Goal: Task Accomplishment & Management: Manage account settings

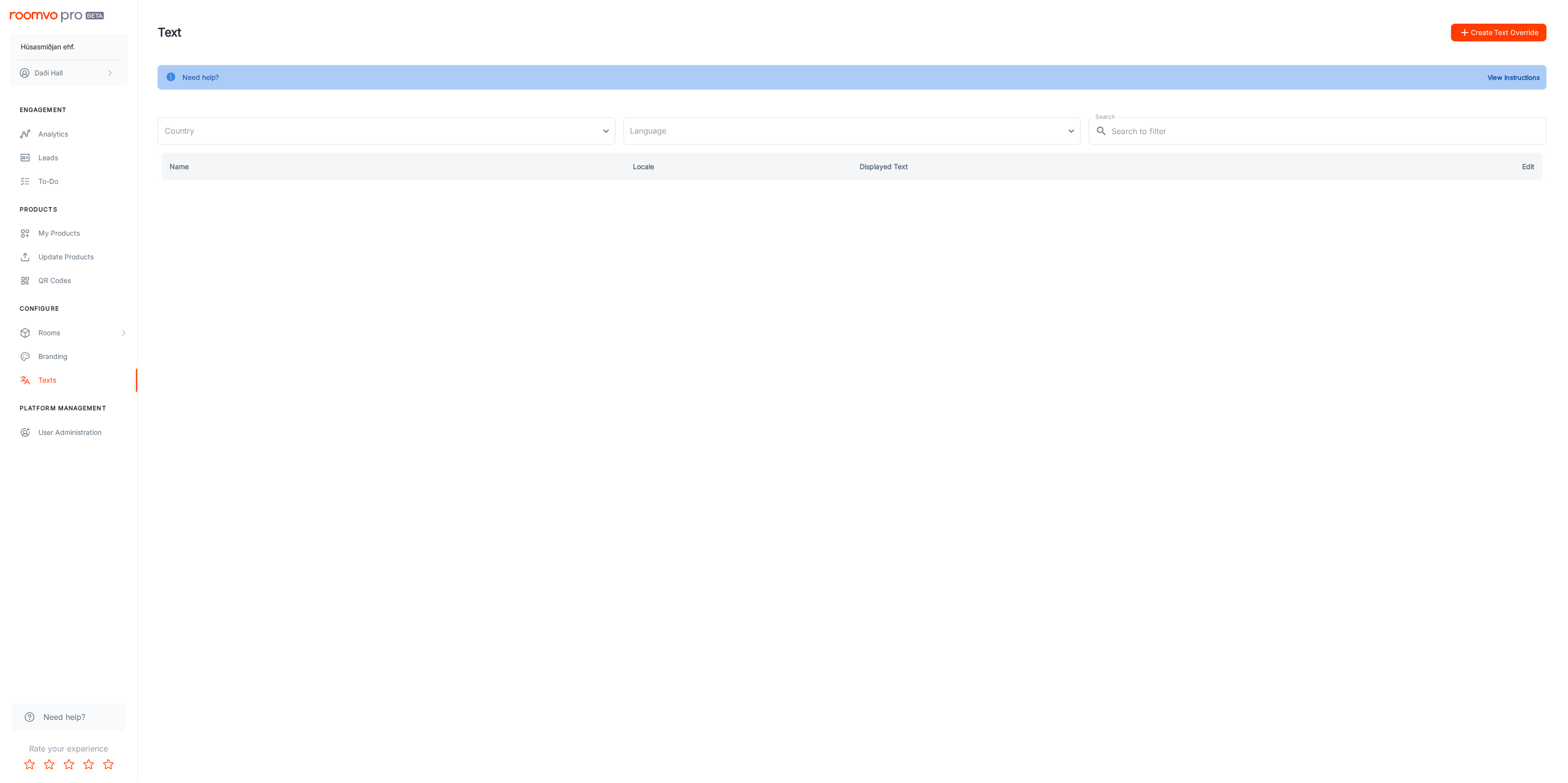
type input "[GEOGRAPHIC_DATA]"
type input "en-us"
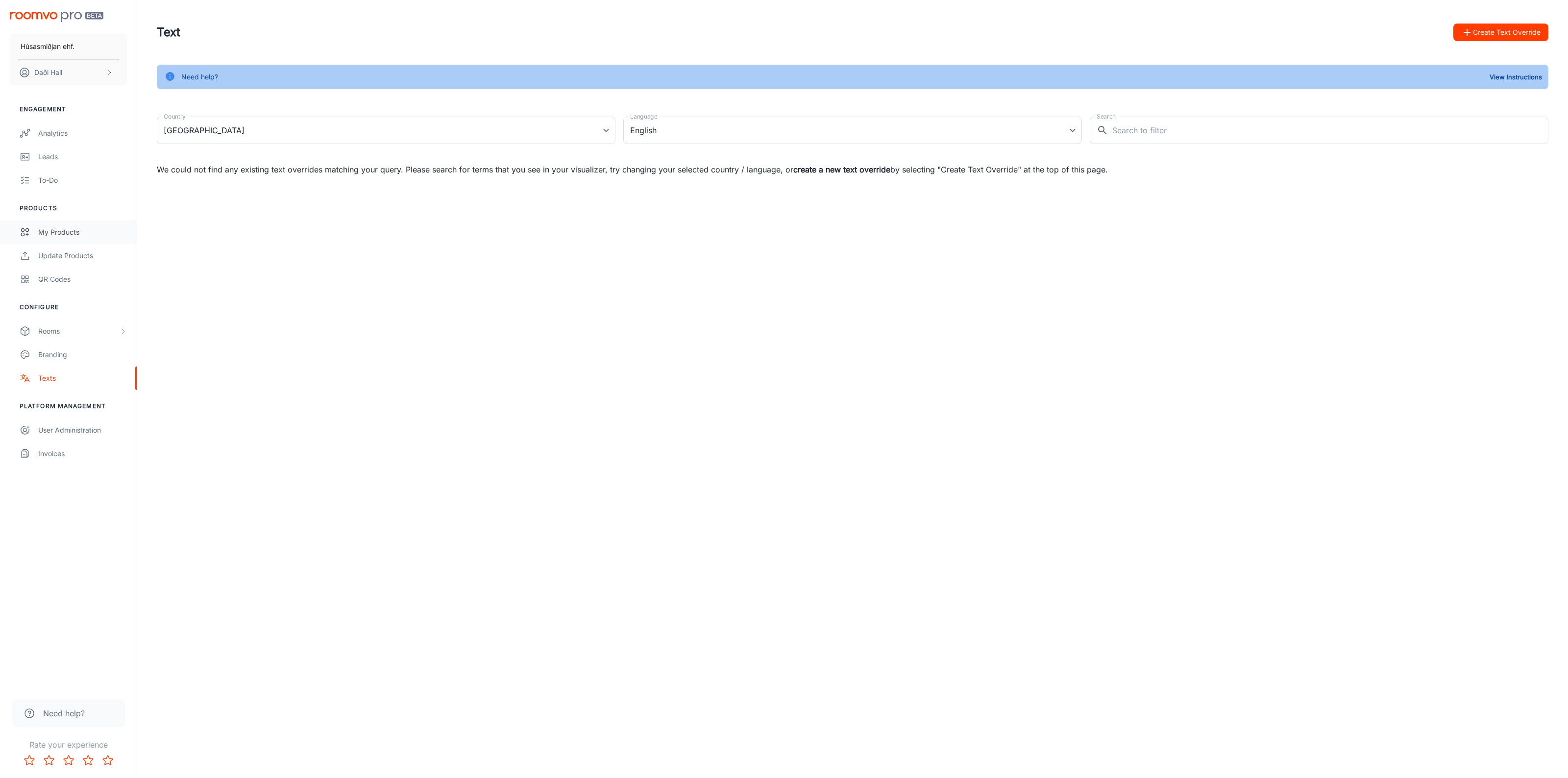
click at [81, 235] on div "My Products" at bounding box center [82, 232] width 88 height 10
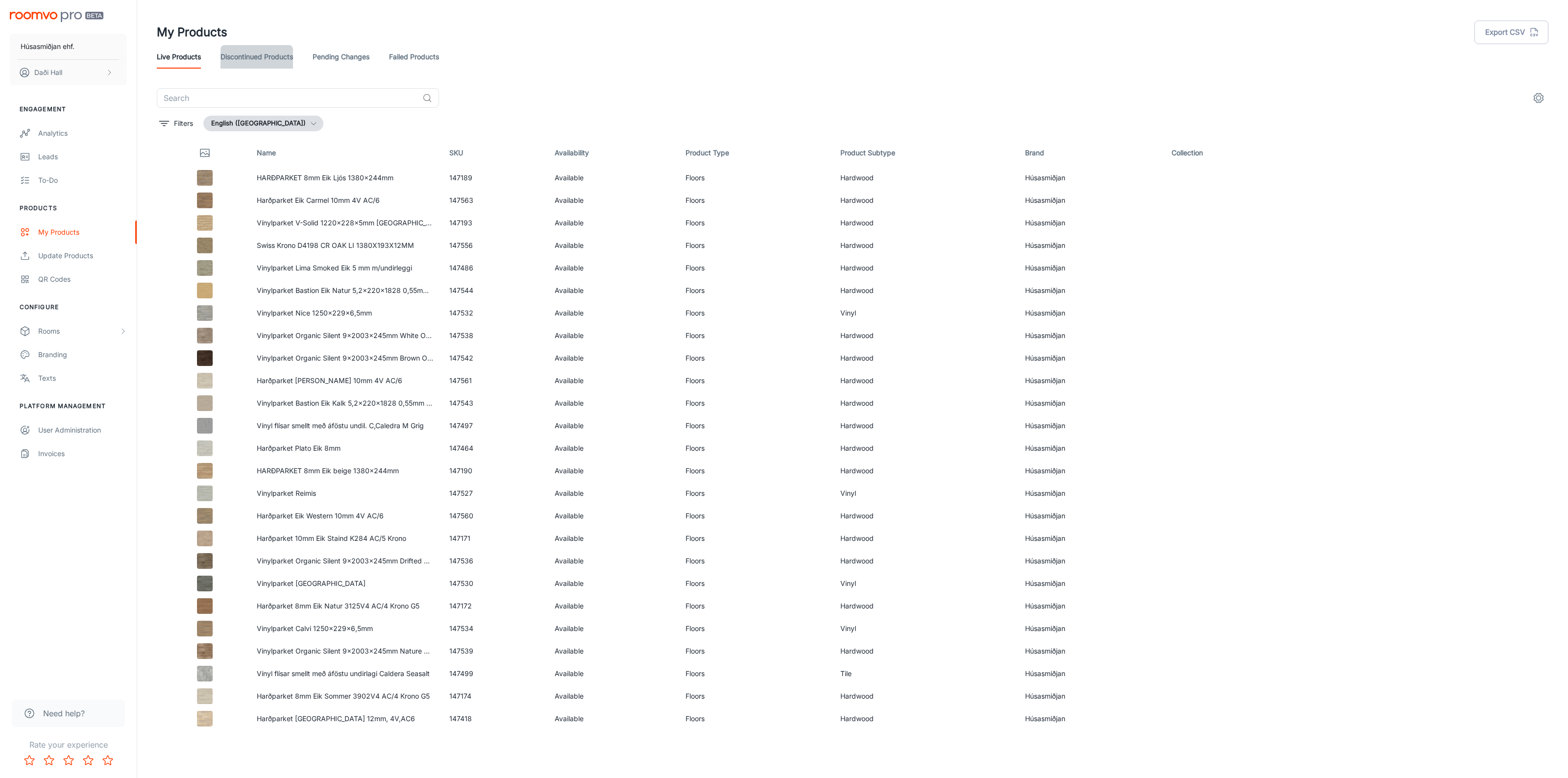
click at [241, 57] on link "Discontinued Products" at bounding box center [257, 57] width 72 height 24
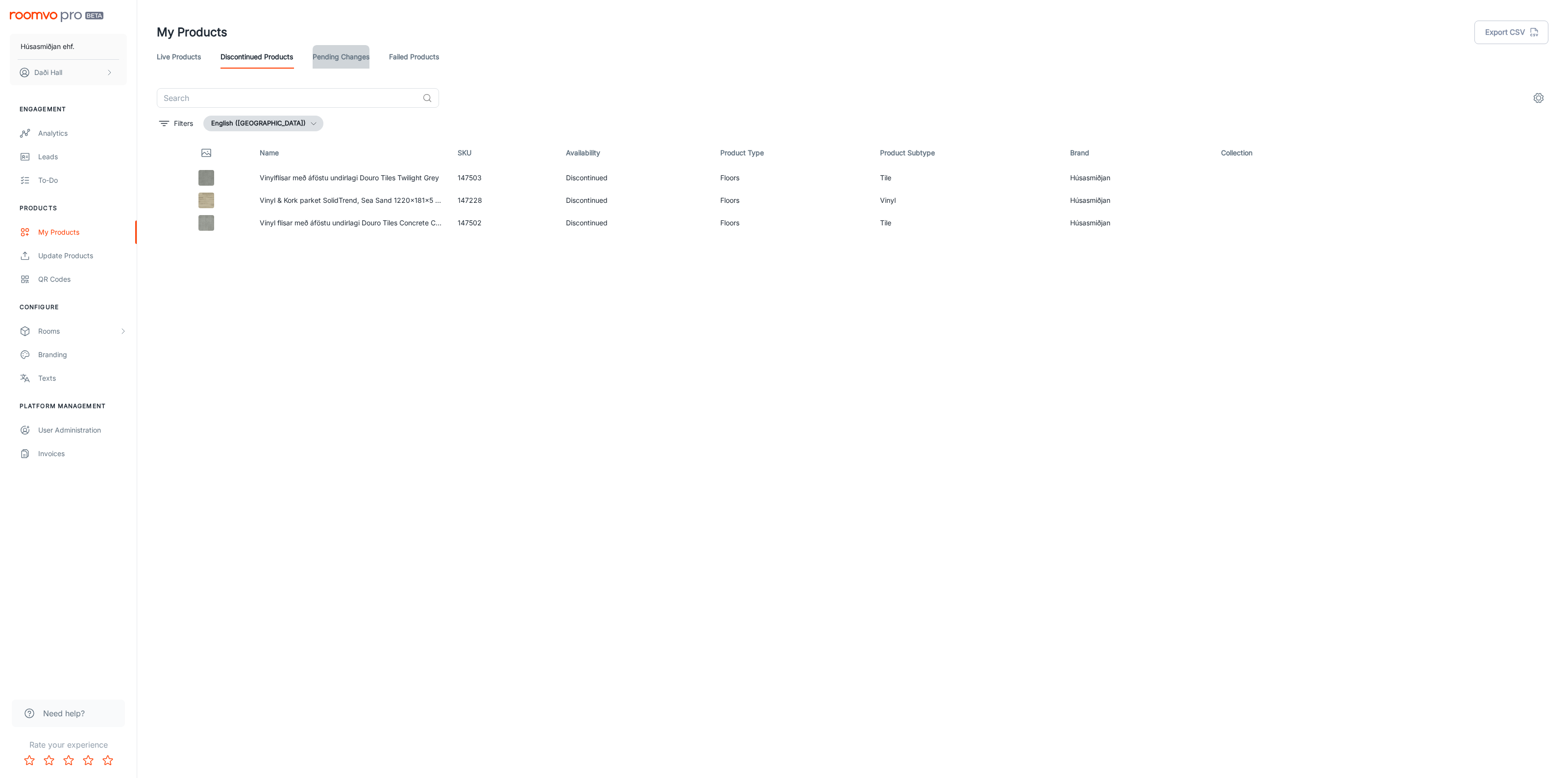
click at [326, 54] on link "Pending Changes" at bounding box center [341, 57] width 57 height 24
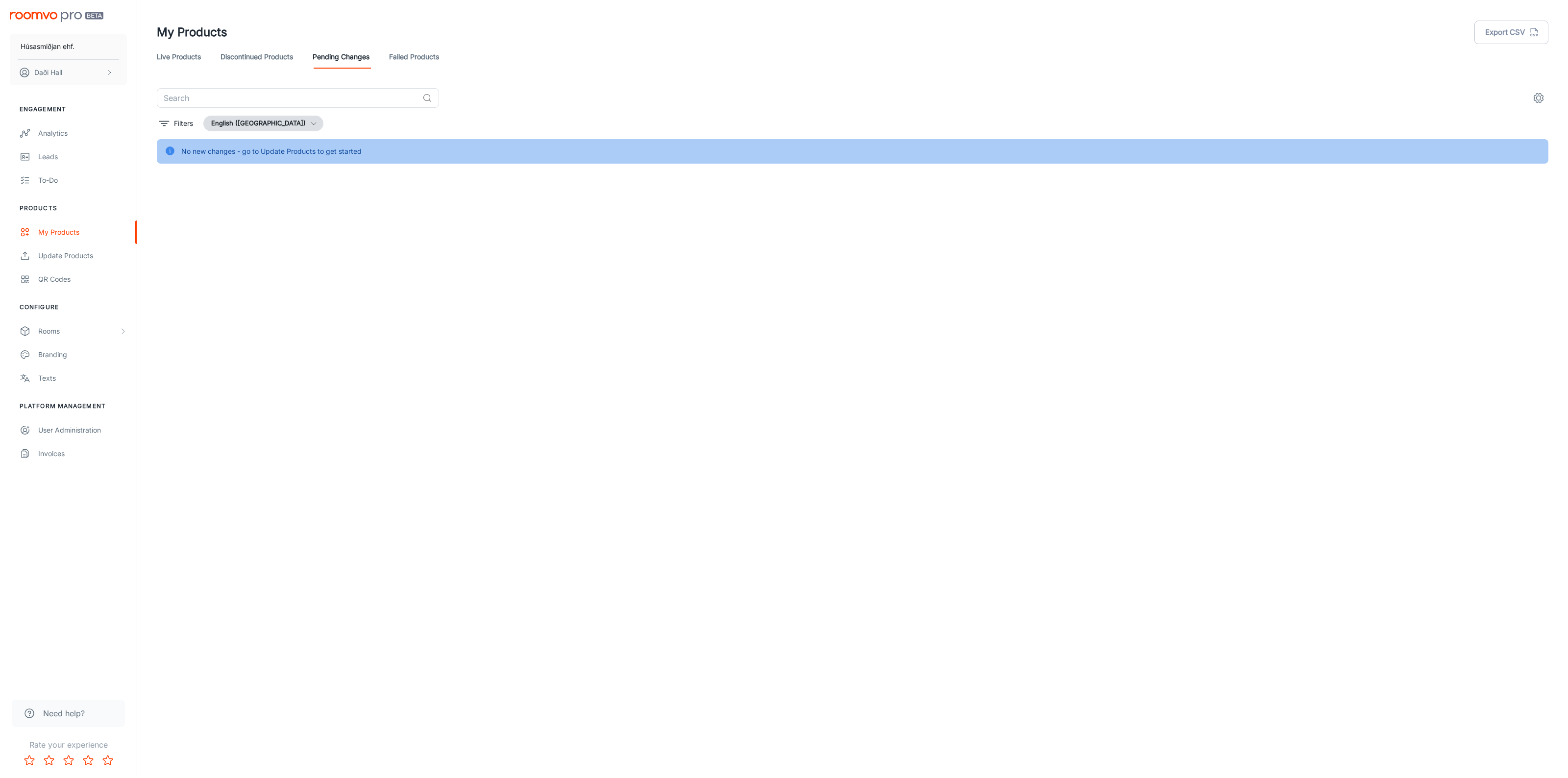
click at [273, 54] on link "Discontinued Products" at bounding box center [257, 57] width 72 height 24
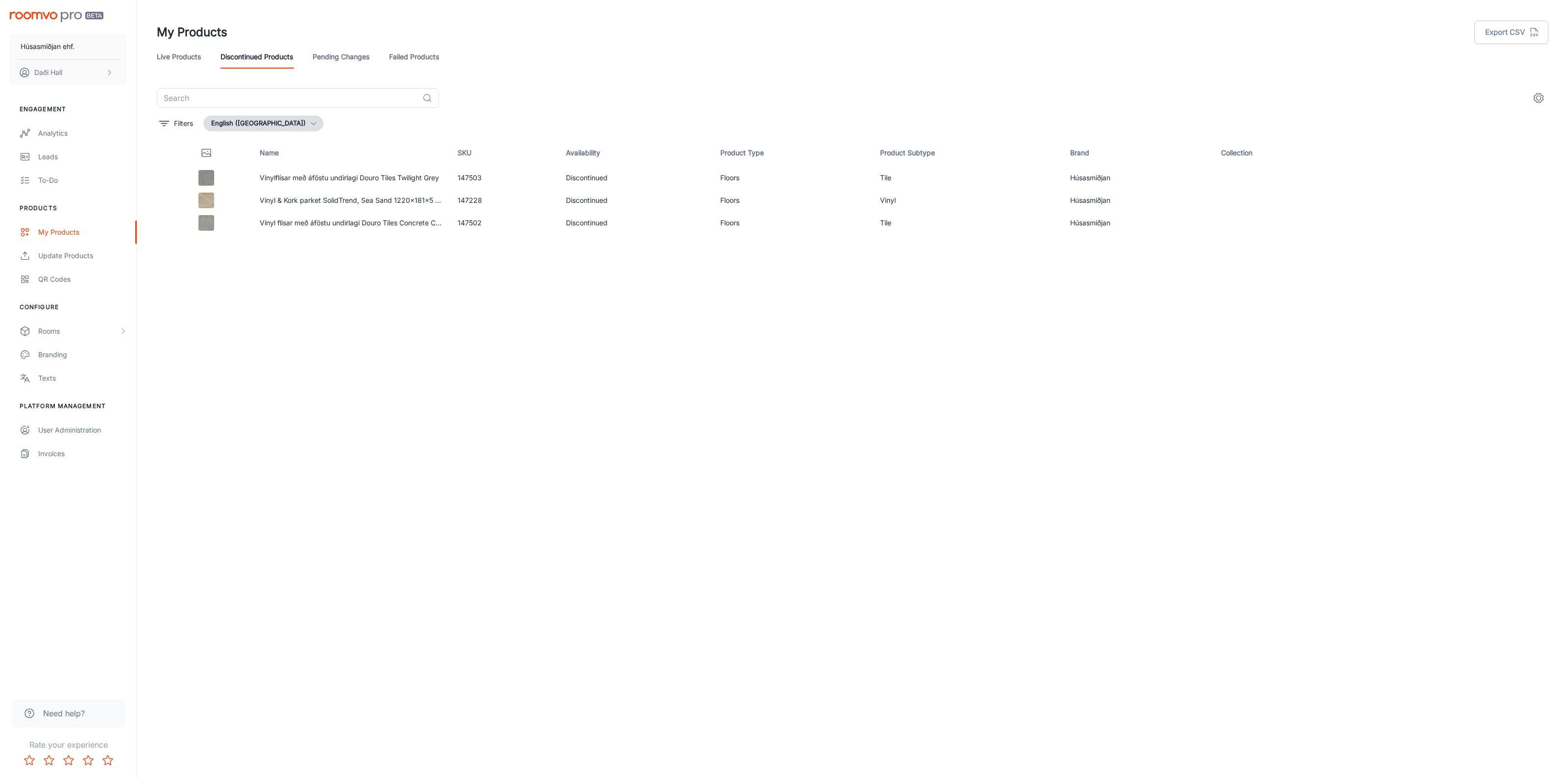
click at [403, 53] on link "Failed Products" at bounding box center [414, 57] width 50 height 24
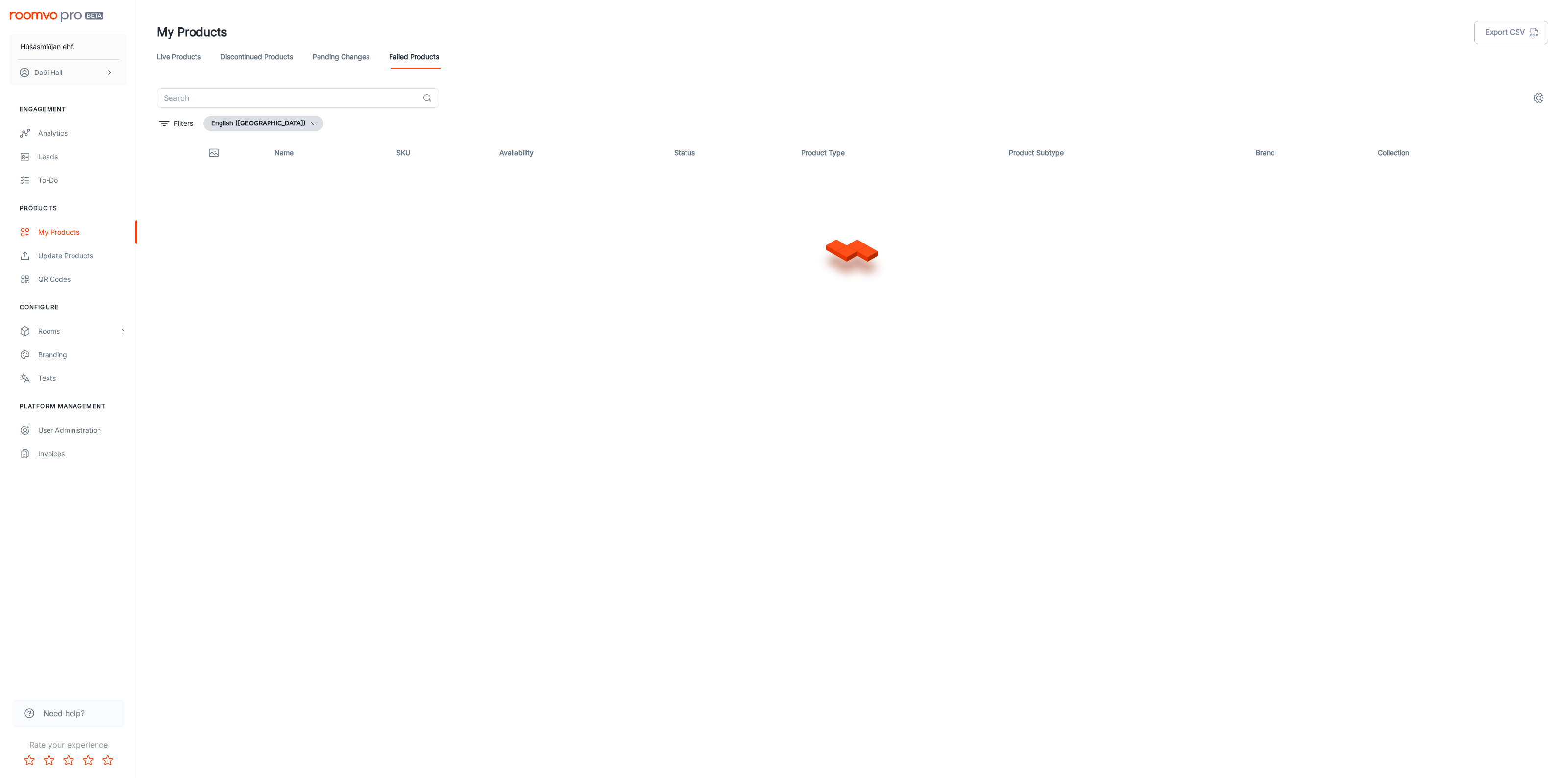
click at [332, 52] on link "Pending Changes" at bounding box center [341, 57] width 57 height 24
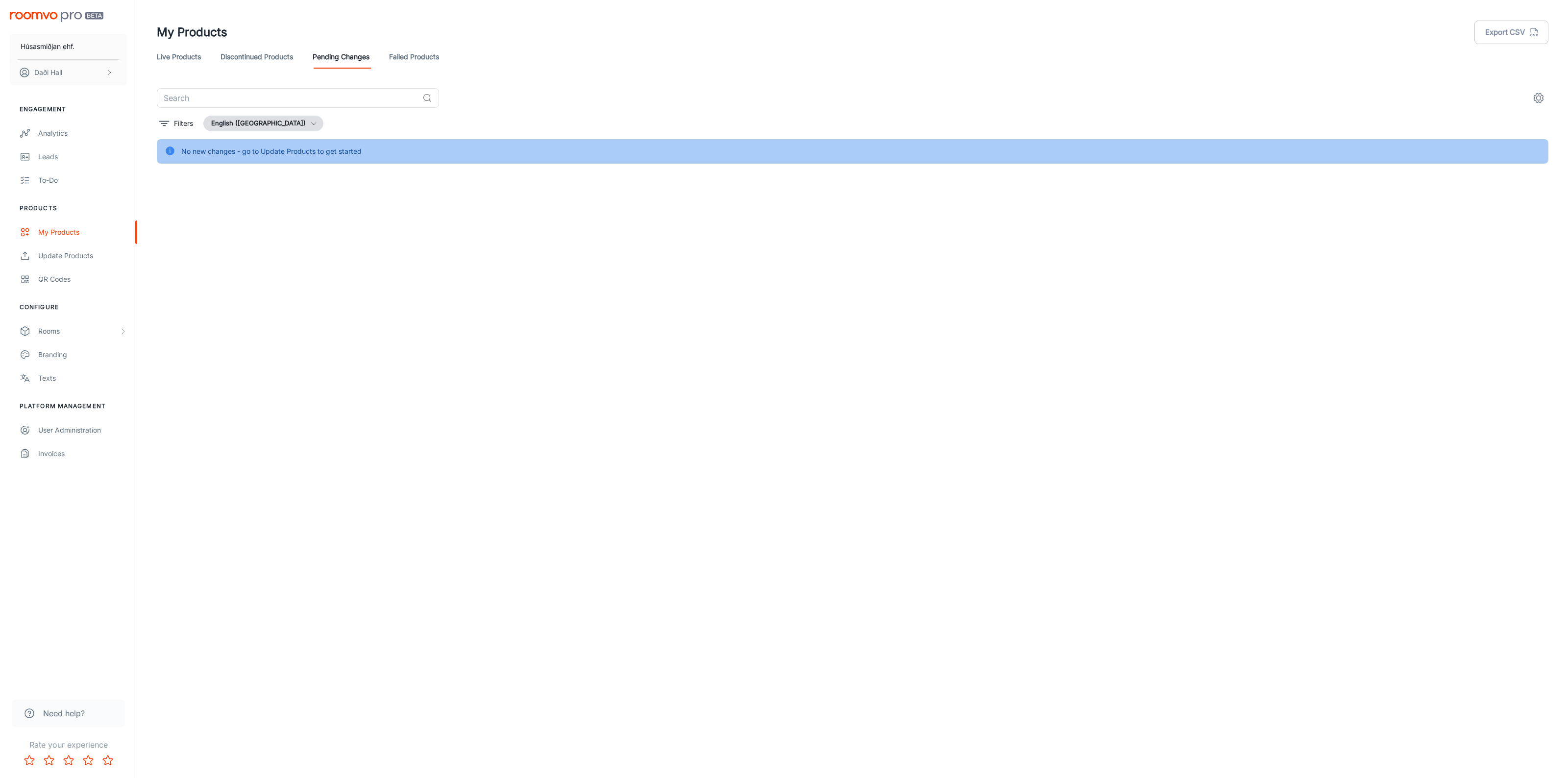
click at [189, 56] on link "Live Products" at bounding box center [178, 57] width 44 height 24
